Goal: Task Accomplishment & Management: Manage account settings

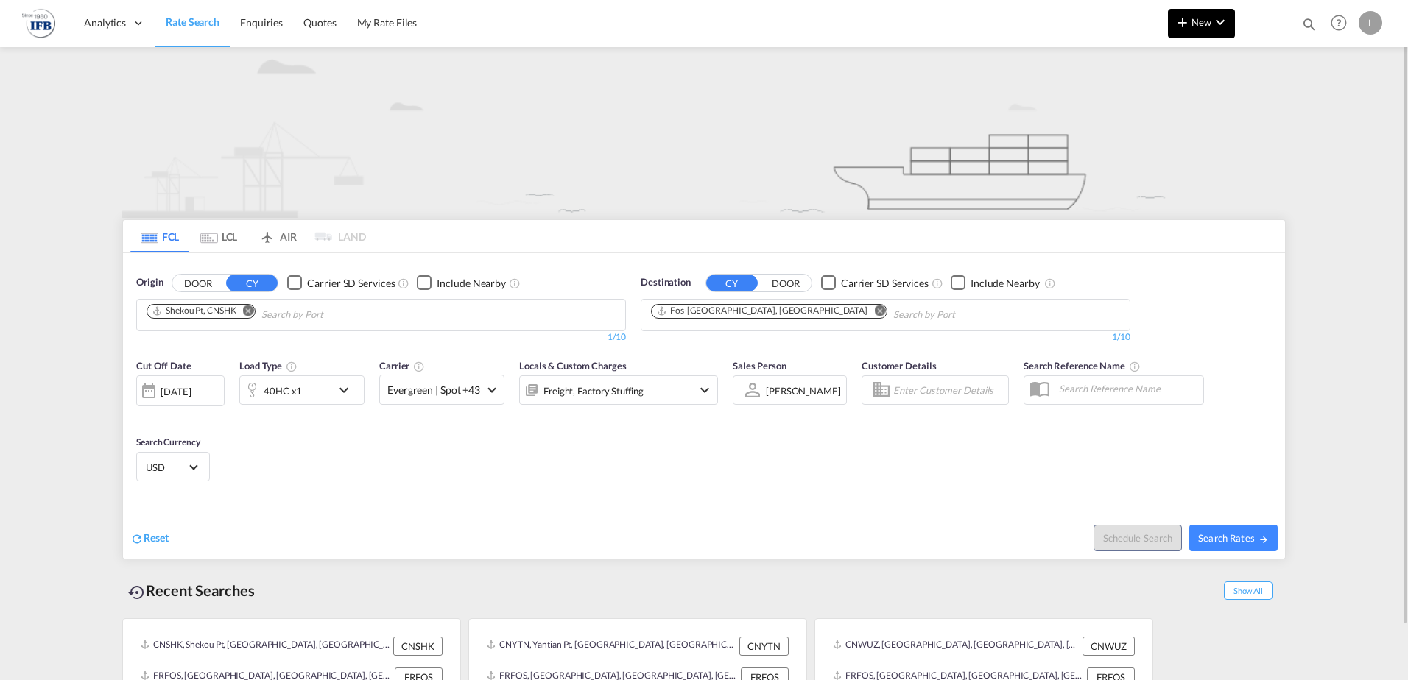
click at [1220, 27] on md-icon "icon-chevron-down" at bounding box center [1220, 22] width 18 height 18
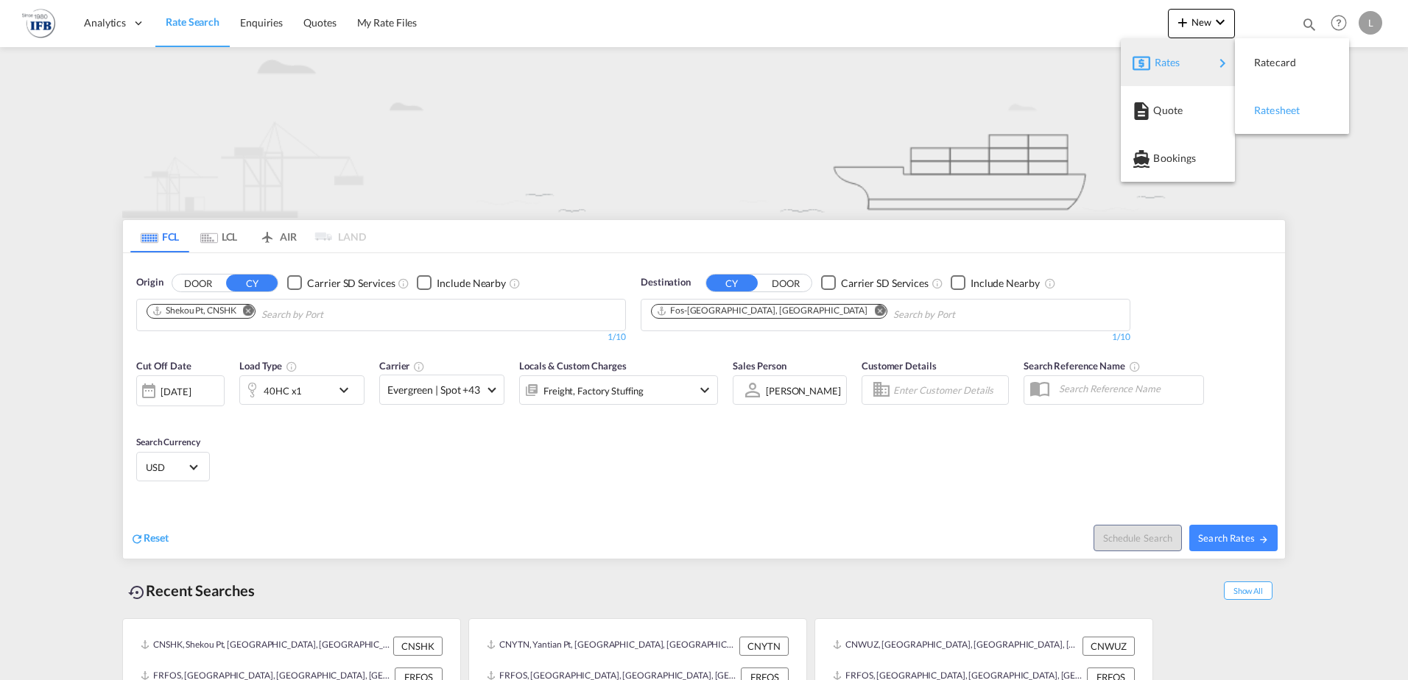
click at [1270, 107] on span "Ratesheet" at bounding box center [1262, 110] width 16 height 29
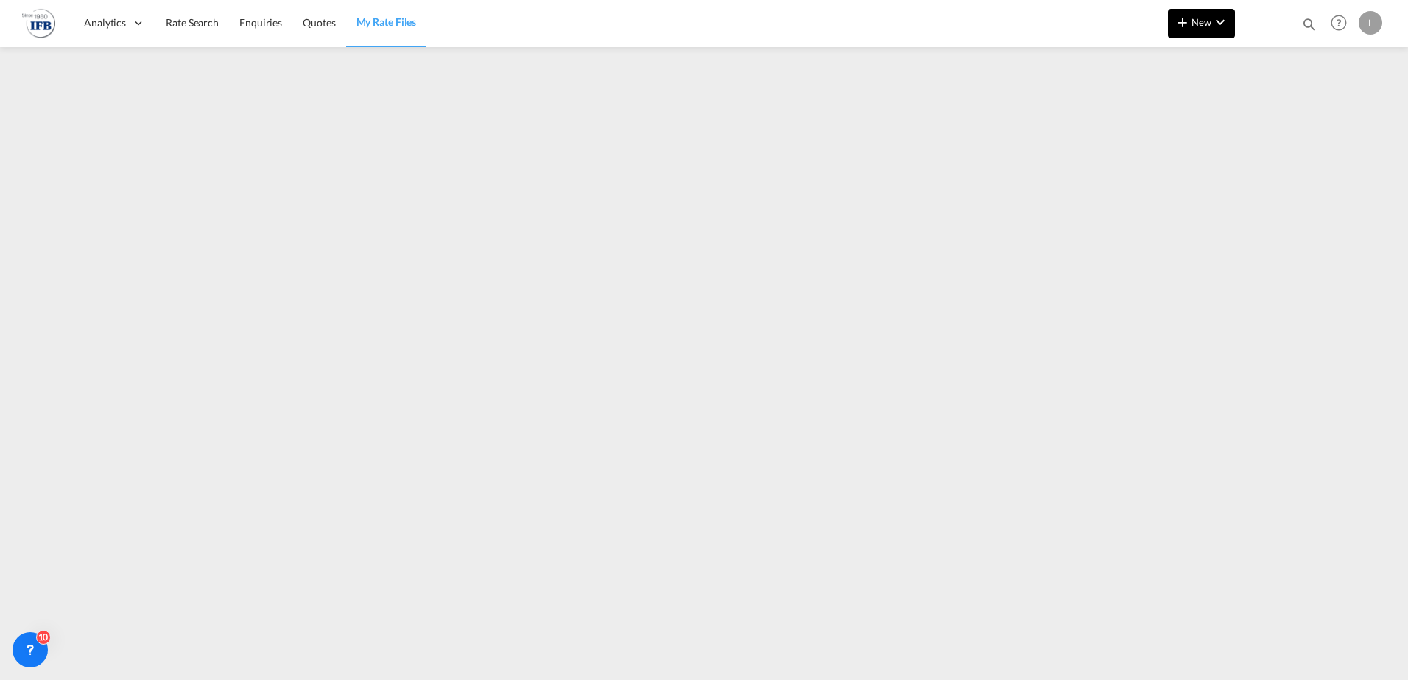
click at [1230, 21] on button "New" at bounding box center [1201, 23] width 67 height 29
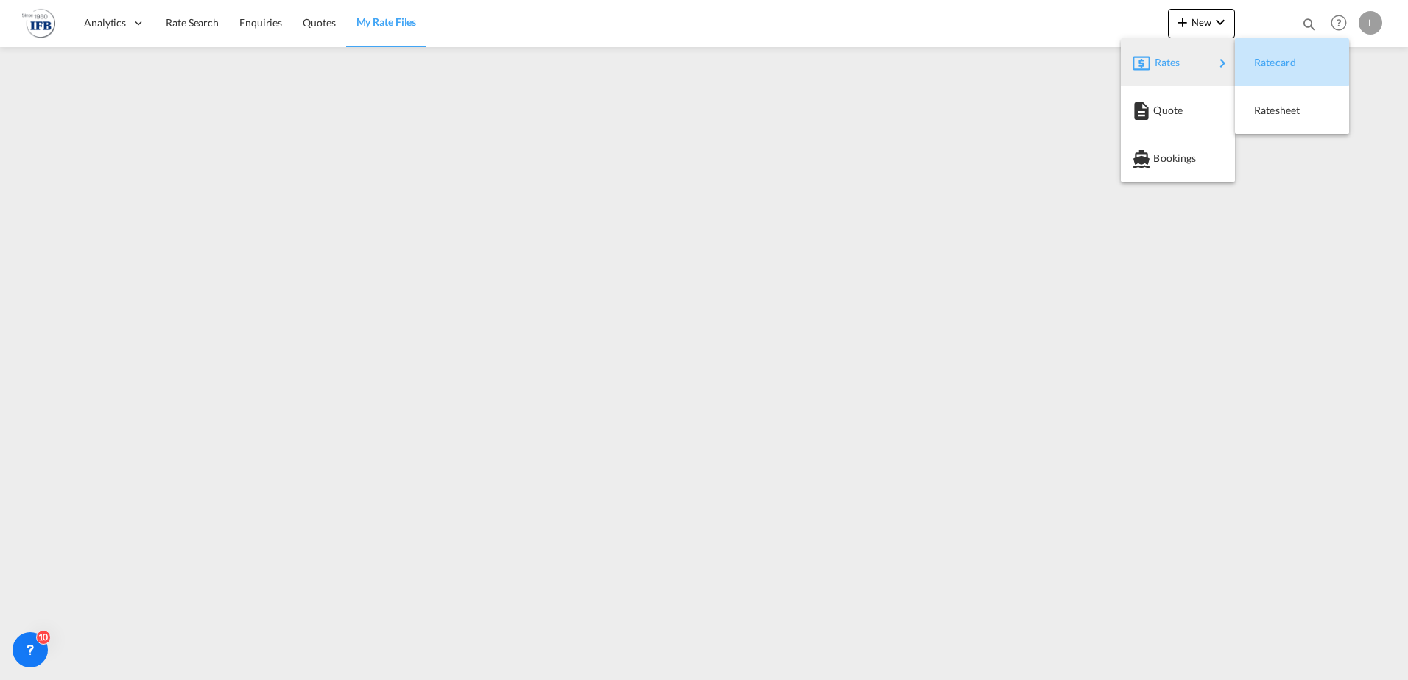
click at [1260, 61] on span "Ratecard" at bounding box center [1262, 62] width 16 height 29
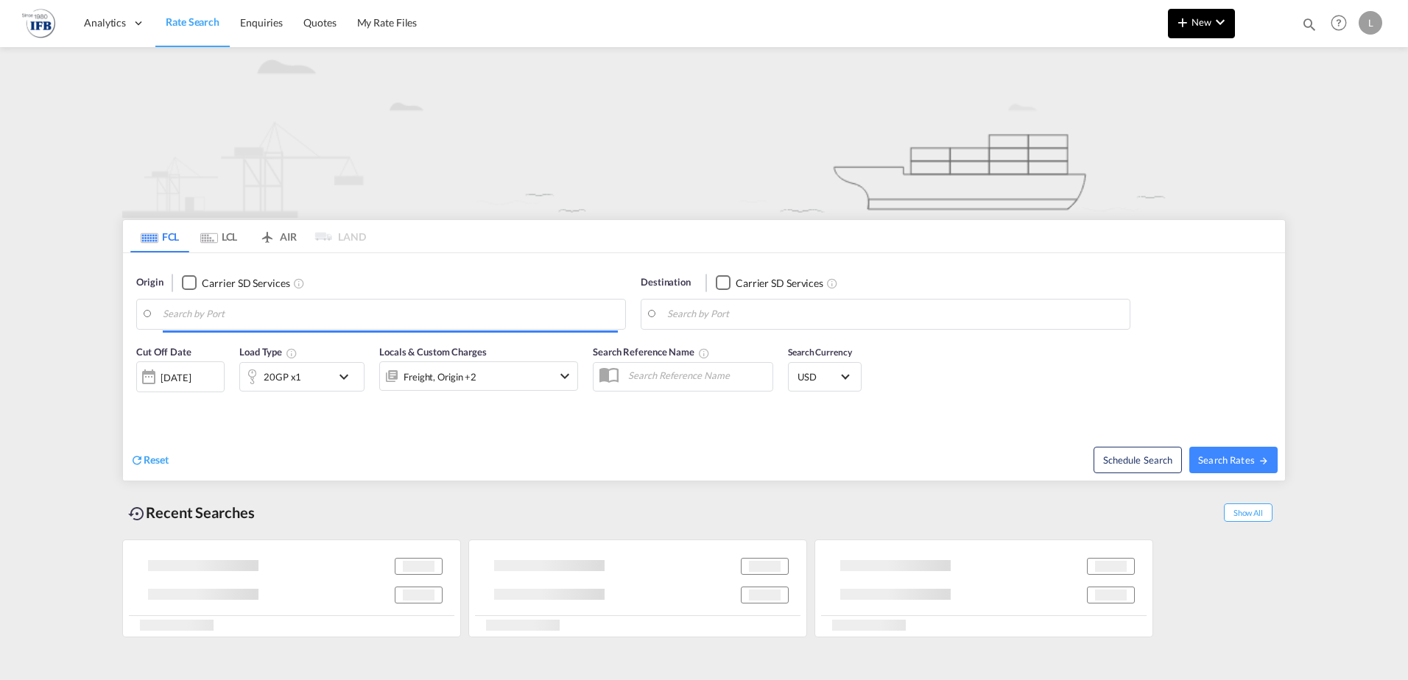
type input "Shekou Pt, CNSHK"
type input "Fos-[GEOGRAPHIC_DATA], [GEOGRAPHIC_DATA]"
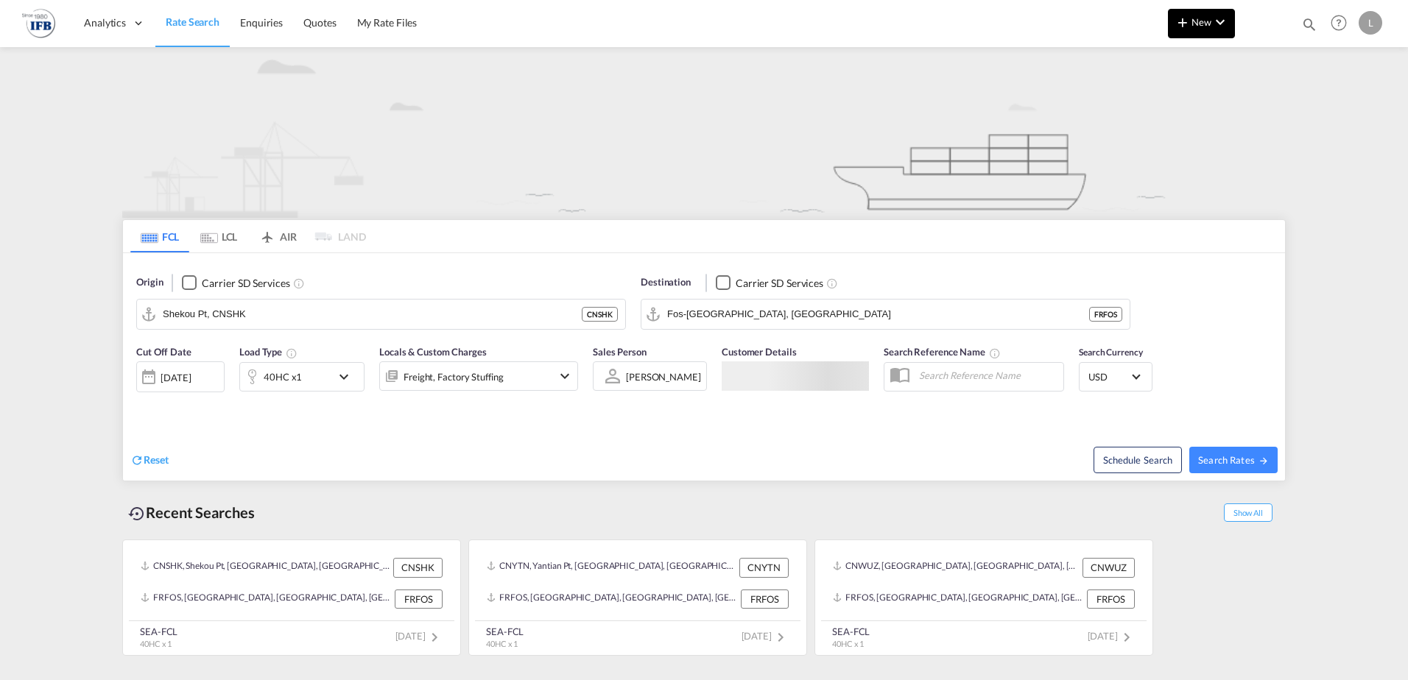
click at [1217, 27] on md-icon "icon-chevron-down" at bounding box center [1220, 22] width 18 height 18
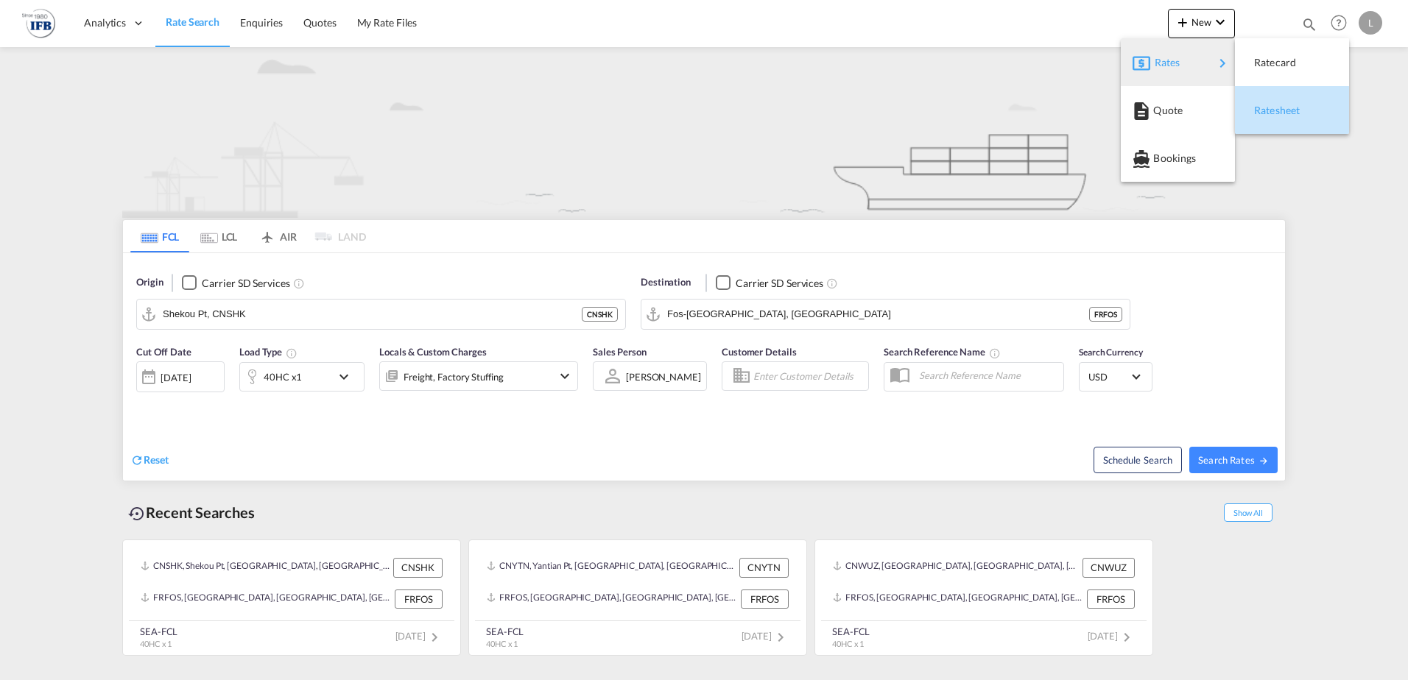
click at [1270, 114] on span "Ratesheet" at bounding box center [1262, 110] width 16 height 29
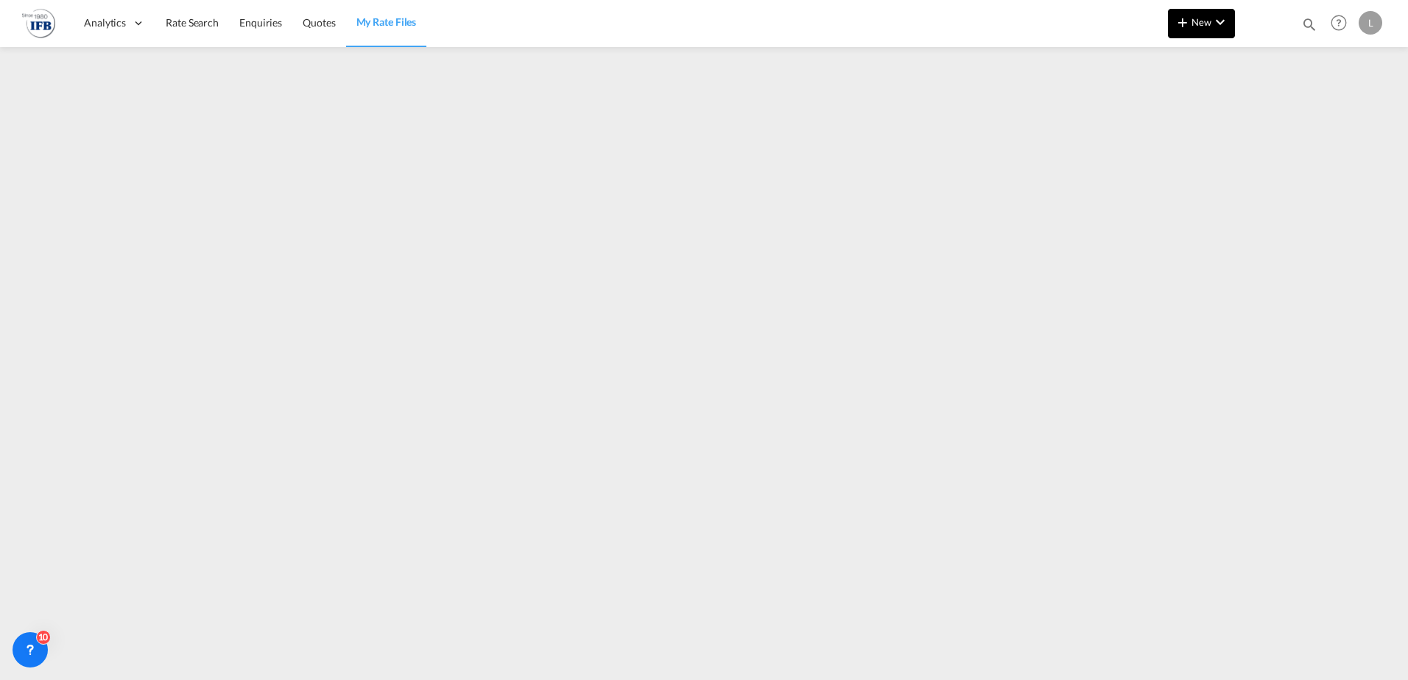
click at [1222, 19] on md-icon "icon-chevron-down" at bounding box center [1220, 22] width 18 height 18
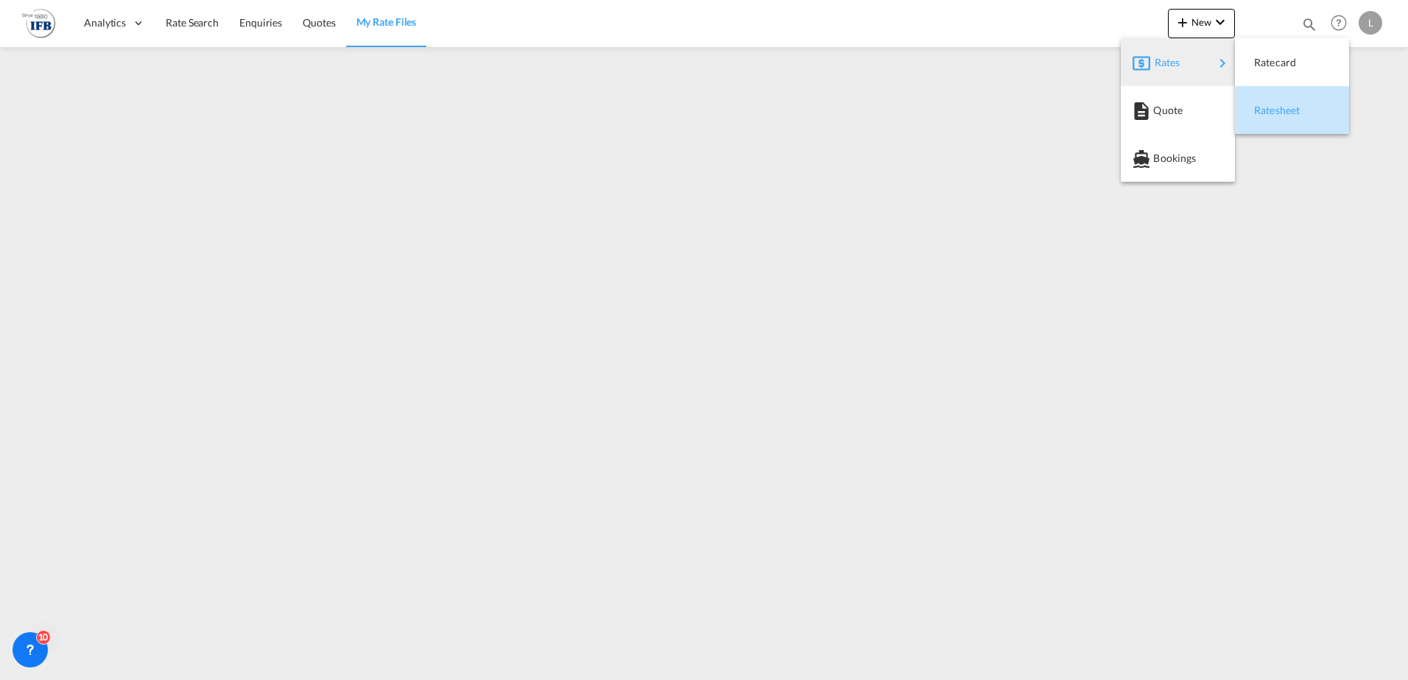
click at [1270, 107] on span "Ratesheet" at bounding box center [1262, 110] width 16 height 29
